Goal: Complete application form

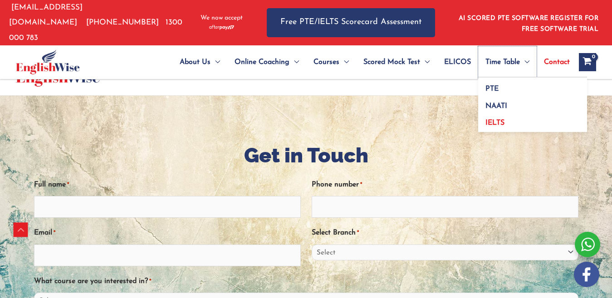
click at [502, 59] on span "Time Table" at bounding box center [503, 62] width 34 height 32
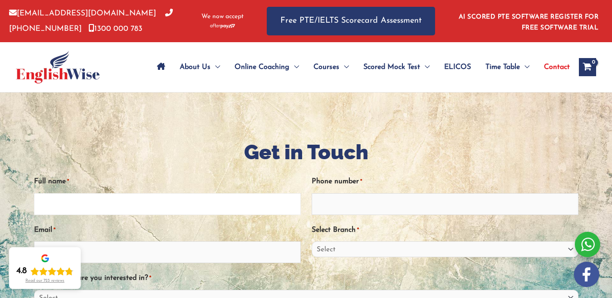
click at [146, 207] on input "Full name *" at bounding box center [167, 204] width 267 height 22
type input "Miguel Cotillo"
type input "0458453100"
type input "mcotillo87@hotmail.com"
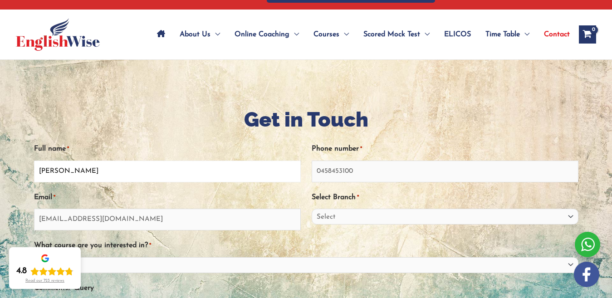
scroll to position [91, 0]
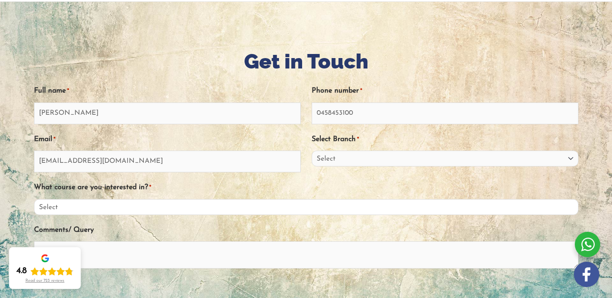
click at [353, 209] on select "Select PTE NAATI IELTS OET General English" at bounding box center [306, 207] width 545 height 16
select select "IELTS"
click at [47, 199] on select "Select PTE NAATI IELTS OET General English" at bounding box center [306, 207] width 545 height 16
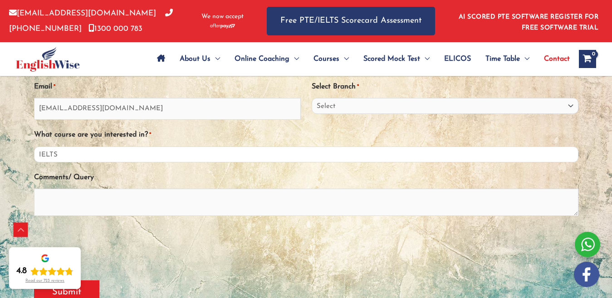
scroll to position [182, 0]
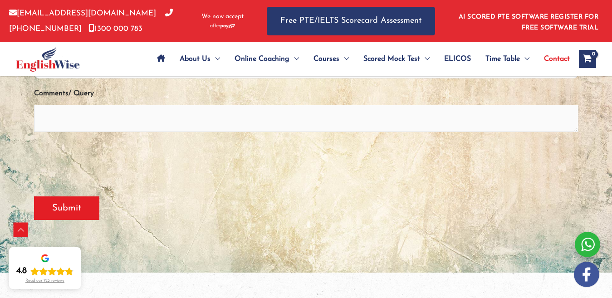
click at [368, 204] on form "Full name * Miguel Cotillo Phone number * 0458453100 Email * mcotillo87@hotmail…" at bounding box center [306, 83] width 545 height 288
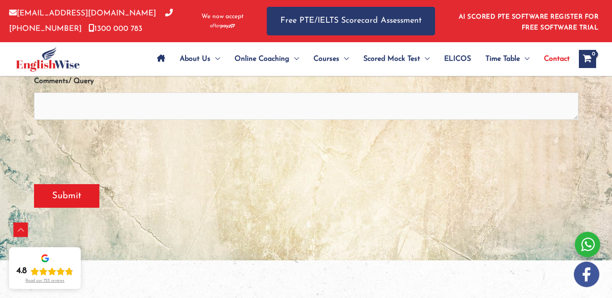
scroll to position [103, 0]
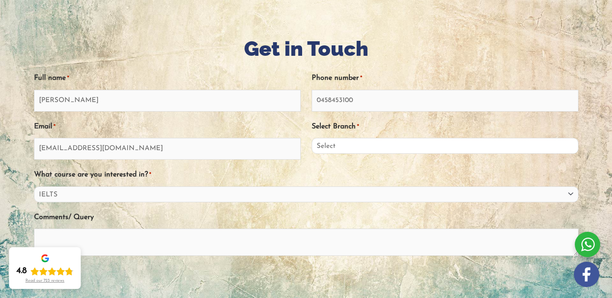
click at [425, 145] on select "Select Sydney City Center Sydney Parramatta EnglishWise Global Brisbane Gold Co…" at bounding box center [445, 146] width 267 height 16
select select "Victoria"
click at [312, 138] on select "Select Sydney City Center Sydney Parramatta EnglishWise Global Brisbane Gold Co…" at bounding box center [445, 146] width 267 height 16
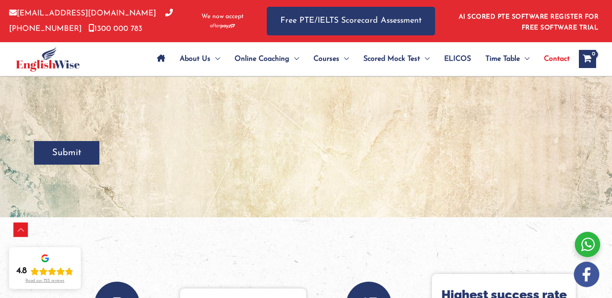
scroll to position [285, 0]
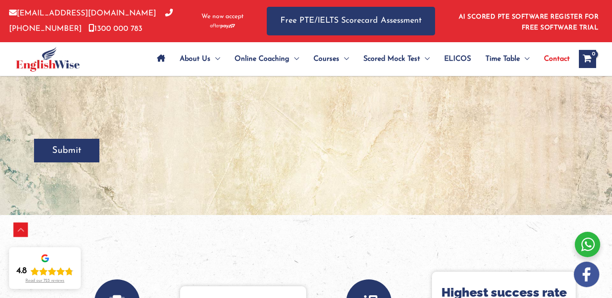
click at [82, 148] on input "Submit" at bounding box center [66, 151] width 65 height 24
